Goal: Register for event/course

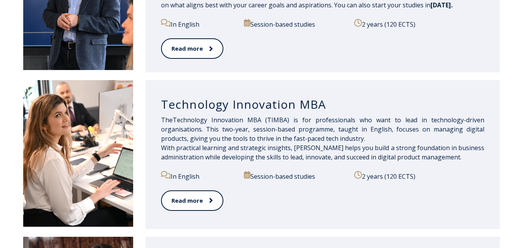
scroll to position [387, 0]
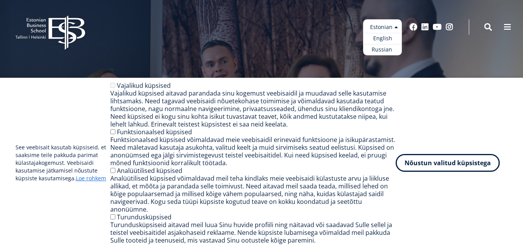
click at [385, 28] on ul "Estonian English Russian" at bounding box center [382, 37] width 39 height 36
click at [373, 29] on ul "Estonian English Russian" at bounding box center [382, 37] width 39 height 36
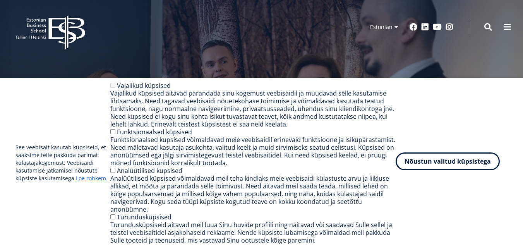
click at [425, 170] on button "Nõustun valitud küpsistega" at bounding box center [447, 161] width 104 height 18
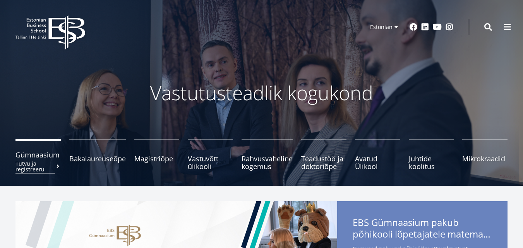
click at [28, 165] on small "Tutvu ja registreeru" at bounding box center [37, 167] width 45 height 12
click at [35, 166] on small "Tutvu ja registreeru" at bounding box center [37, 167] width 45 height 12
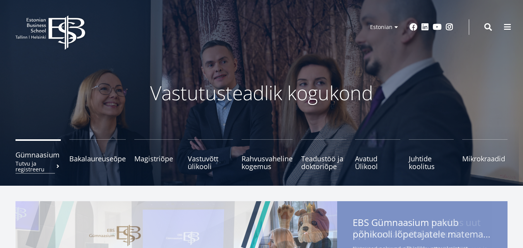
click at [35, 166] on small "Tutvu ja registreeru" at bounding box center [37, 167] width 45 height 12
